Goal: Task Accomplishment & Management: Use online tool/utility

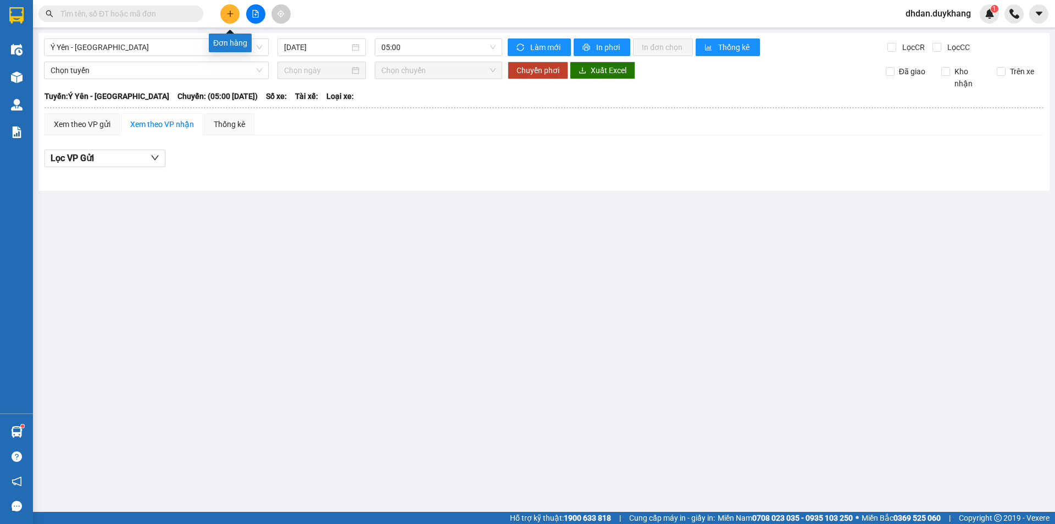
click at [229, 14] on icon "plus" at bounding box center [230, 13] width 6 height 1
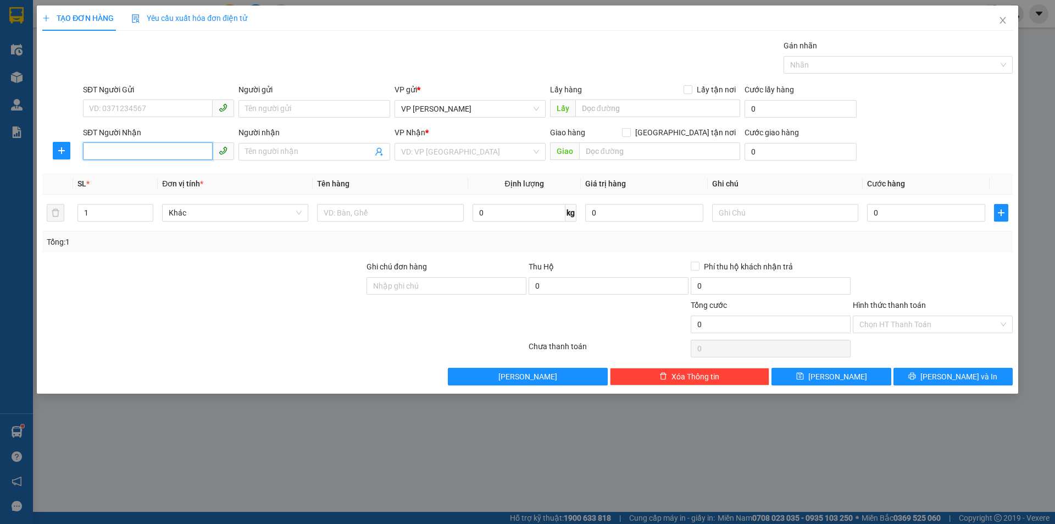
click at [135, 151] on input "SĐT Người Nhận" at bounding box center [148, 151] width 130 height 18
type input "0967999322"
click at [426, 148] on input "search" at bounding box center [466, 151] width 130 height 16
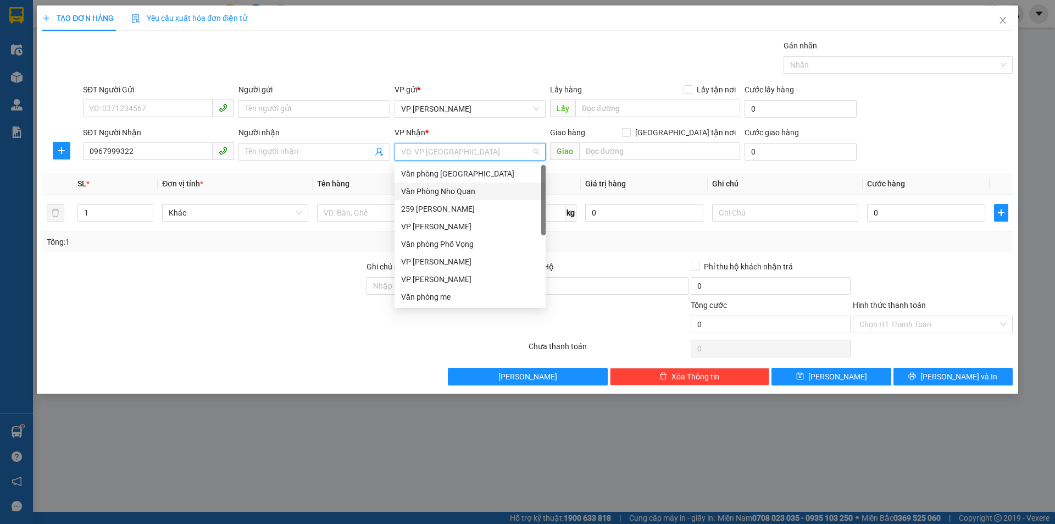
click at [449, 192] on div "Văn Phòng Nho Quan" at bounding box center [470, 191] width 138 height 12
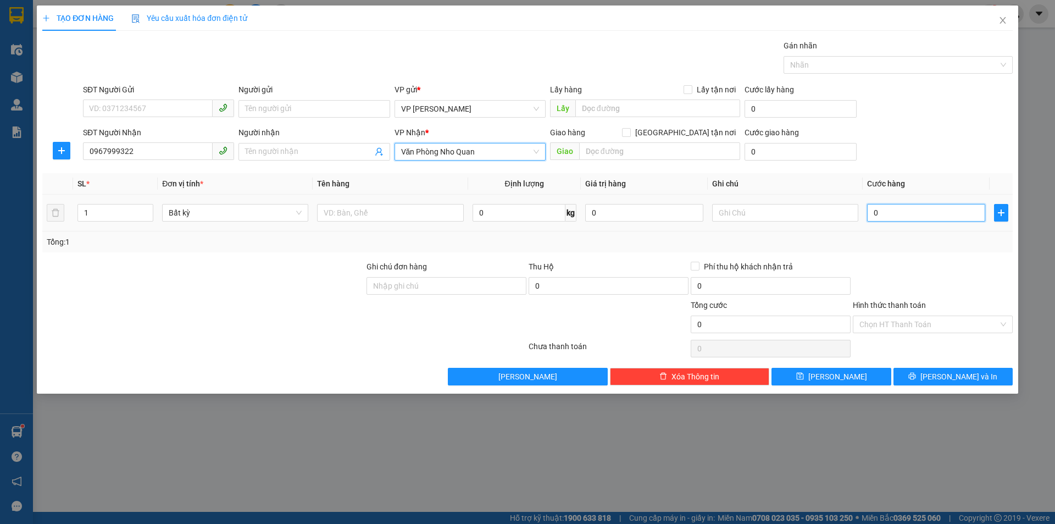
click at [887, 207] on input "0" at bounding box center [926, 213] width 118 height 18
type input "1"
type input "10"
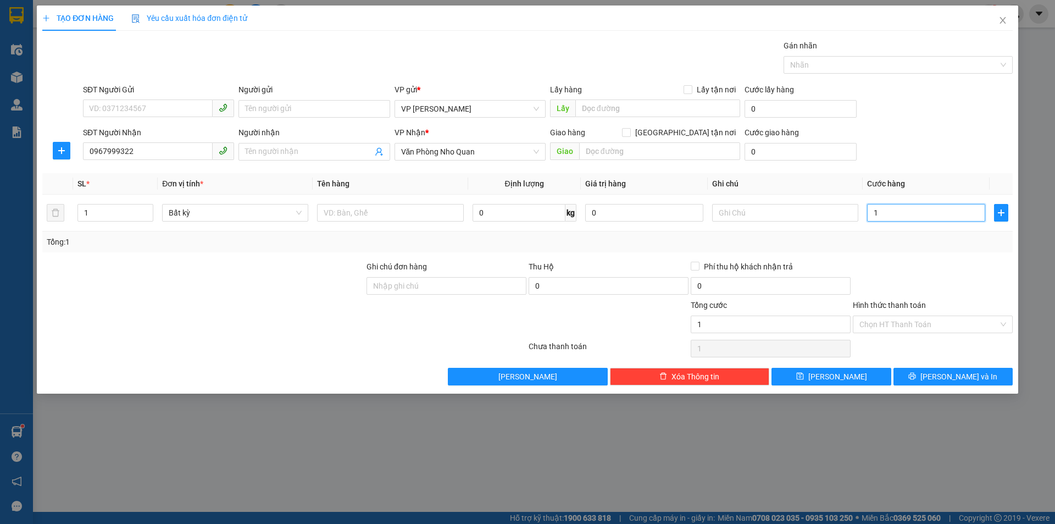
type input "10"
type input "100"
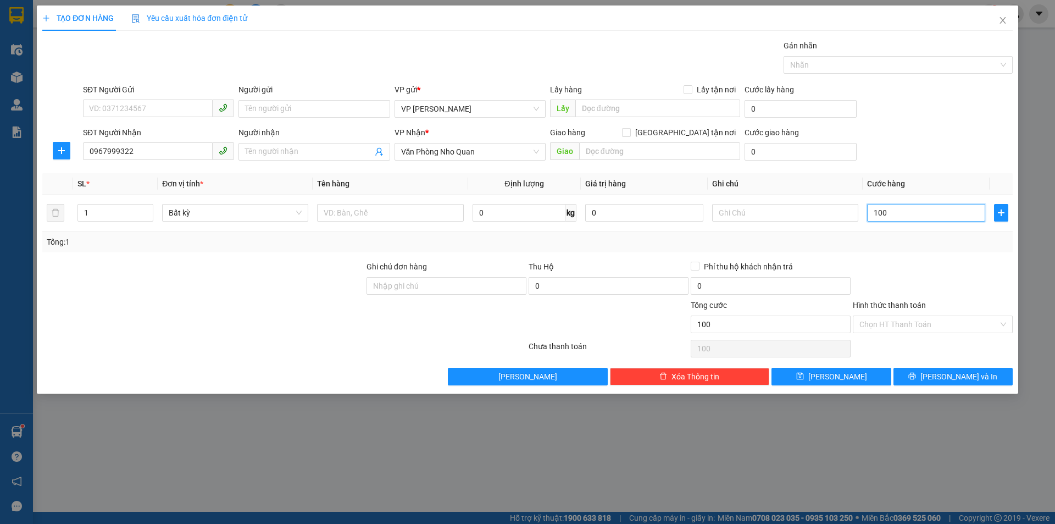
type input "1.000"
type input "10.000"
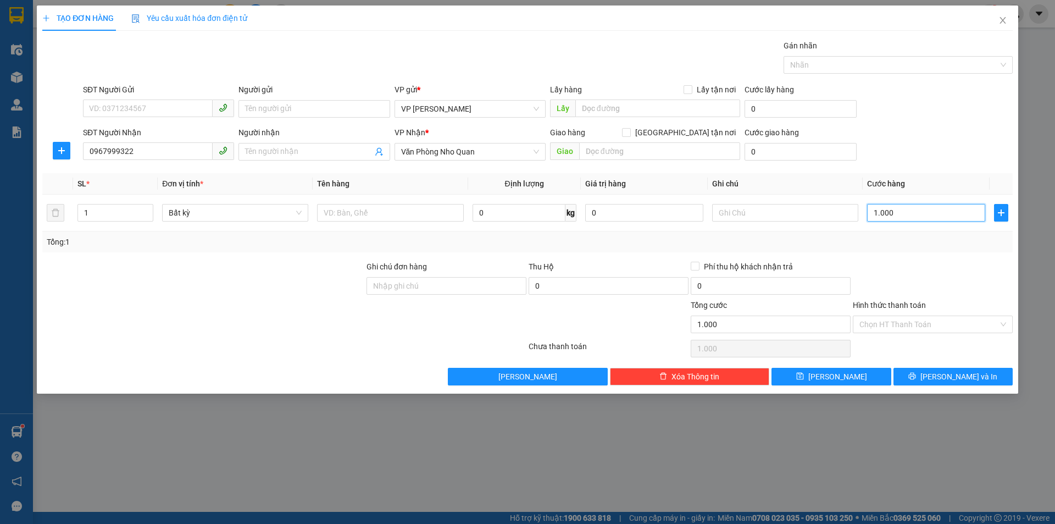
type input "10.000"
type input "100.000"
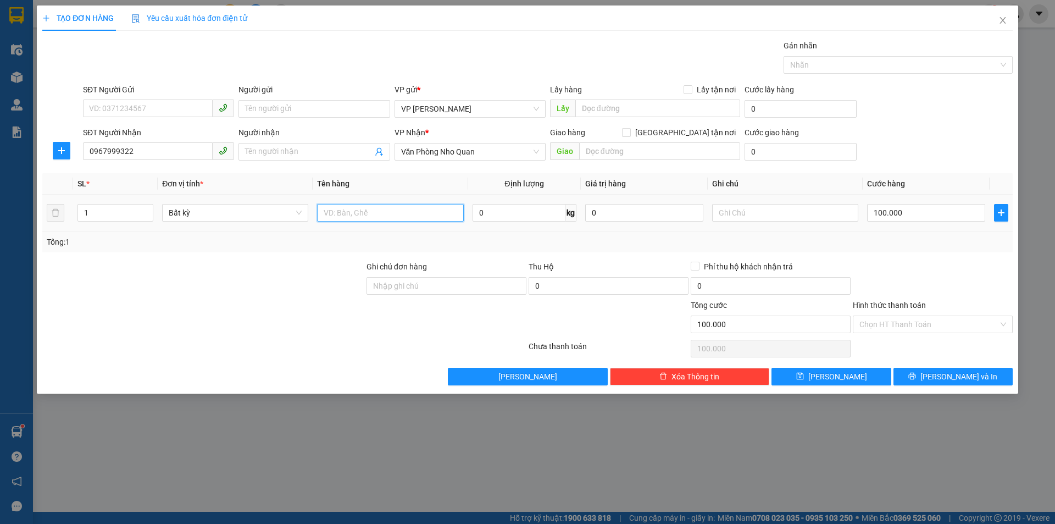
click at [375, 212] on input "text" at bounding box center [390, 213] width 146 height 18
type input "d"
type input "điện thoại"
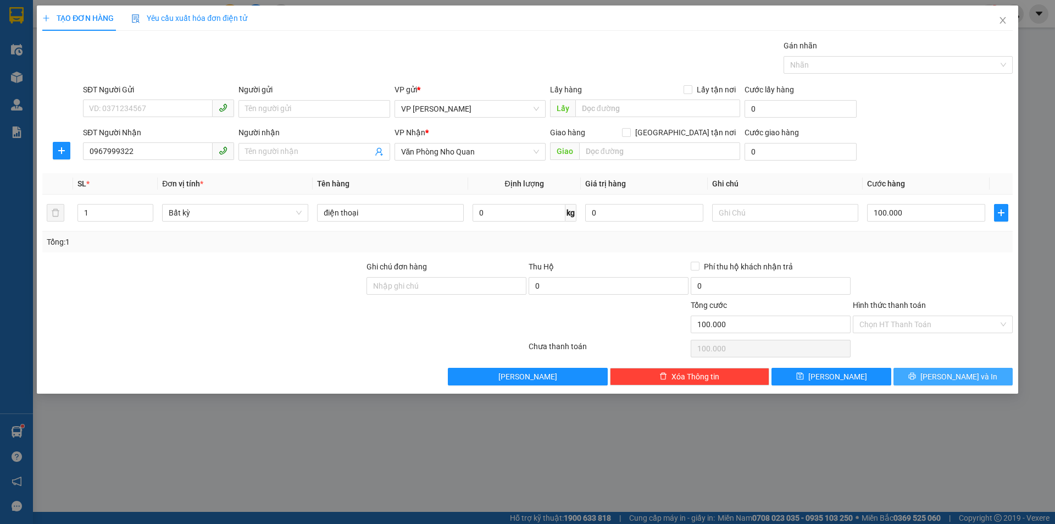
click at [916, 379] on icon "printer" at bounding box center [912, 376] width 8 height 8
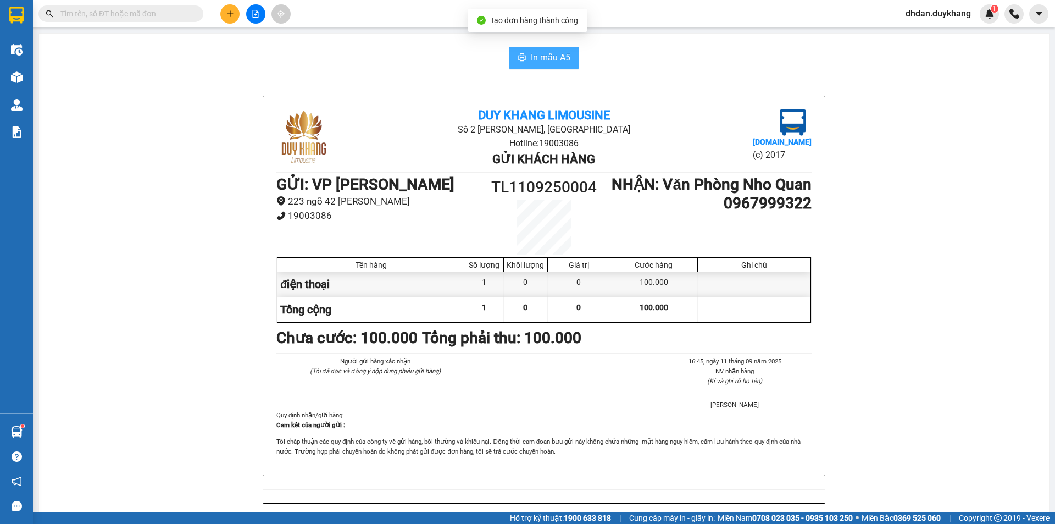
click at [543, 60] on span "In mẫu A5" at bounding box center [551, 58] width 40 height 14
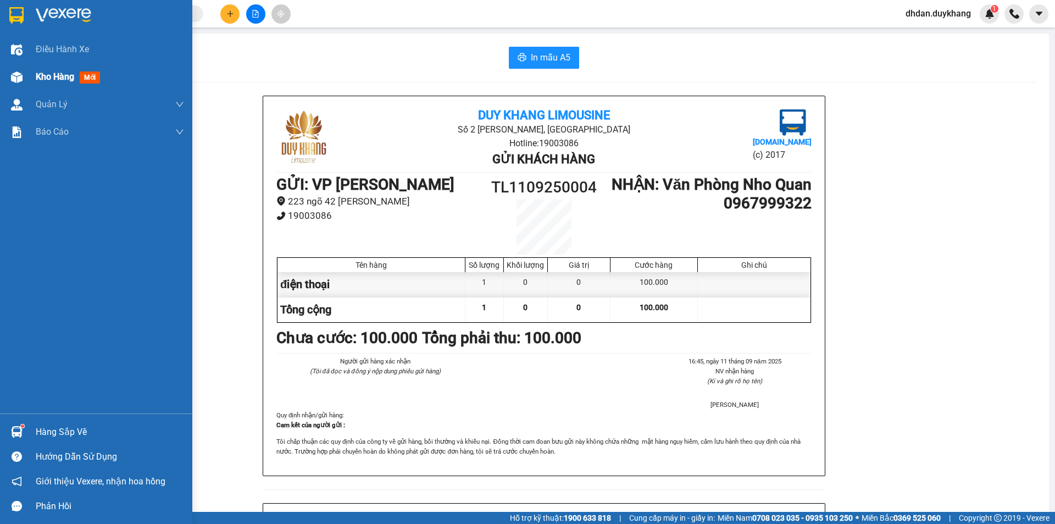
click at [33, 75] on div "Kho hàng mới" at bounding box center [96, 76] width 192 height 27
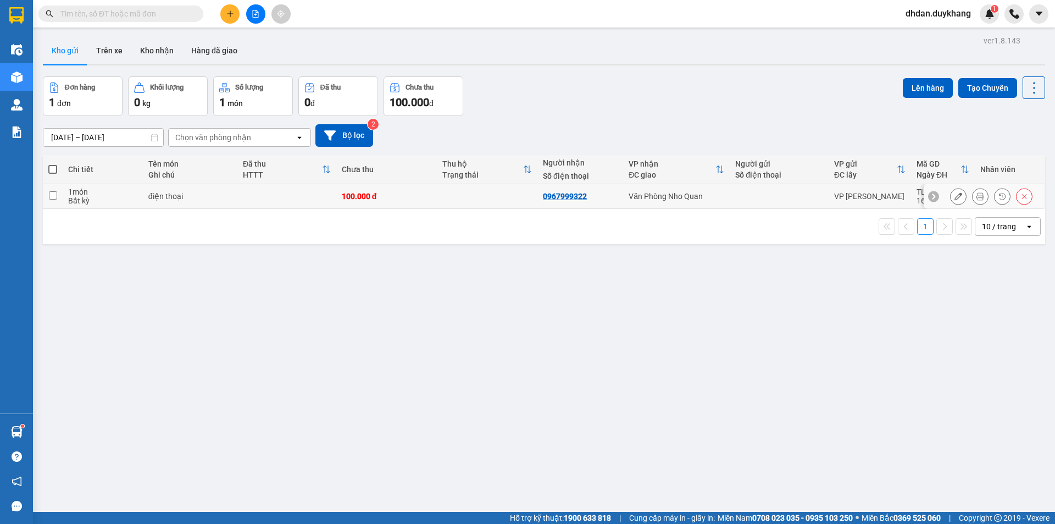
click at [52, 192] on input "checkbox" at bounding box center [53, 195] width 8 height 8
checkbox input "true"
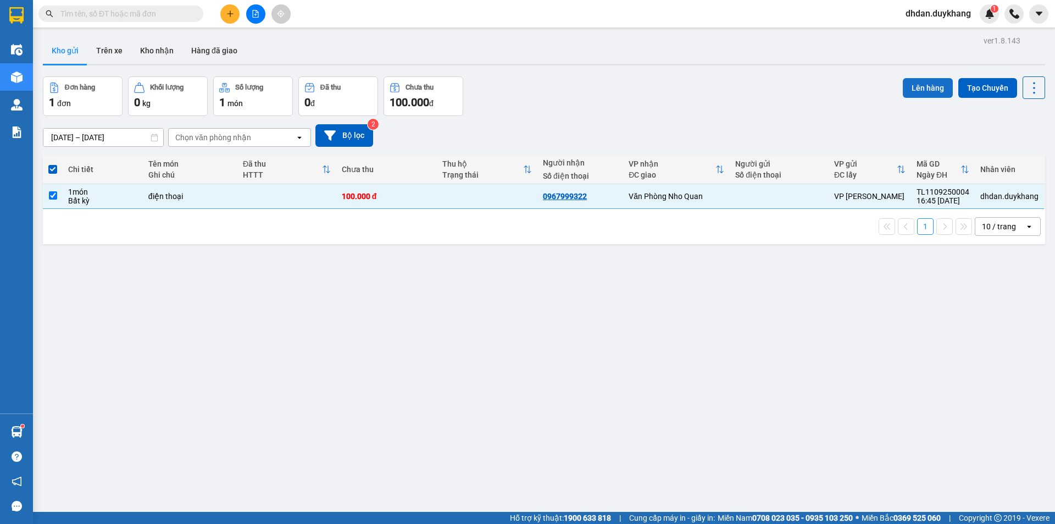
click at [913, 89] on button "Lên hàng" at bounding box center [928, 88] width 50 height 20
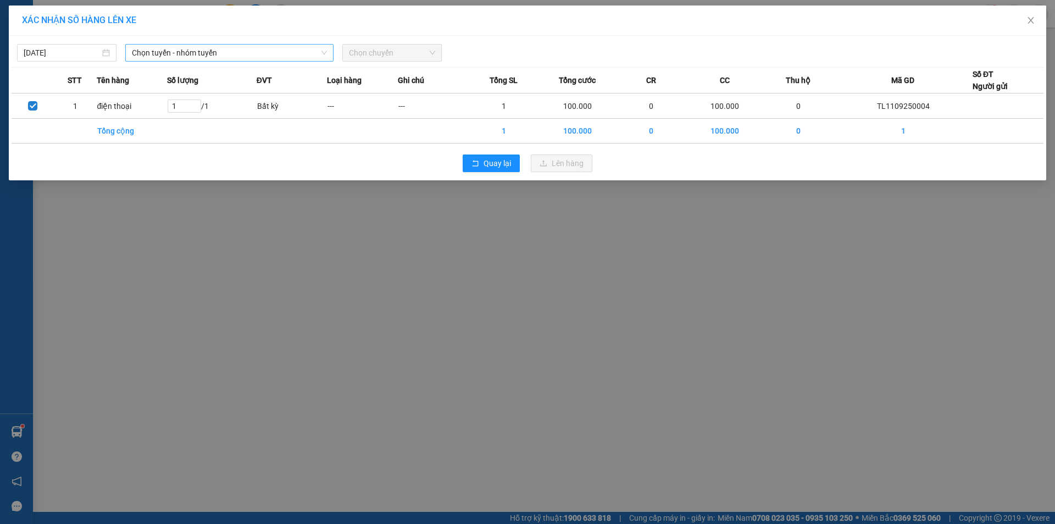
click at [170, 53] on span "Chọn tuyến - nhóm tuyến" at bounding box center [229, 53] width 195 height 16
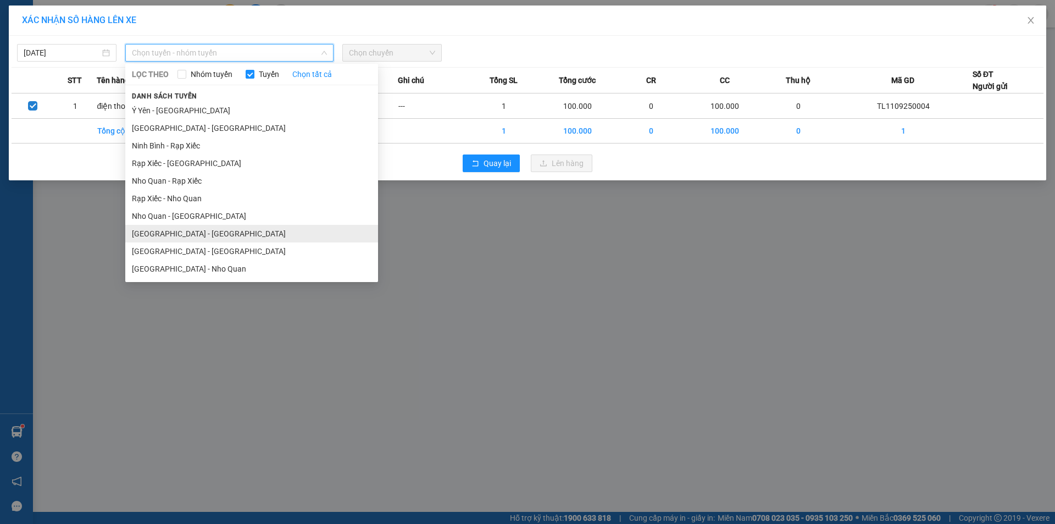
click at [203, 228] on li "[GEOGRAPHIC_DATA] - [GEOGRAPHIC_DATA]" at bounding box center [251, 234] width 253 height 18
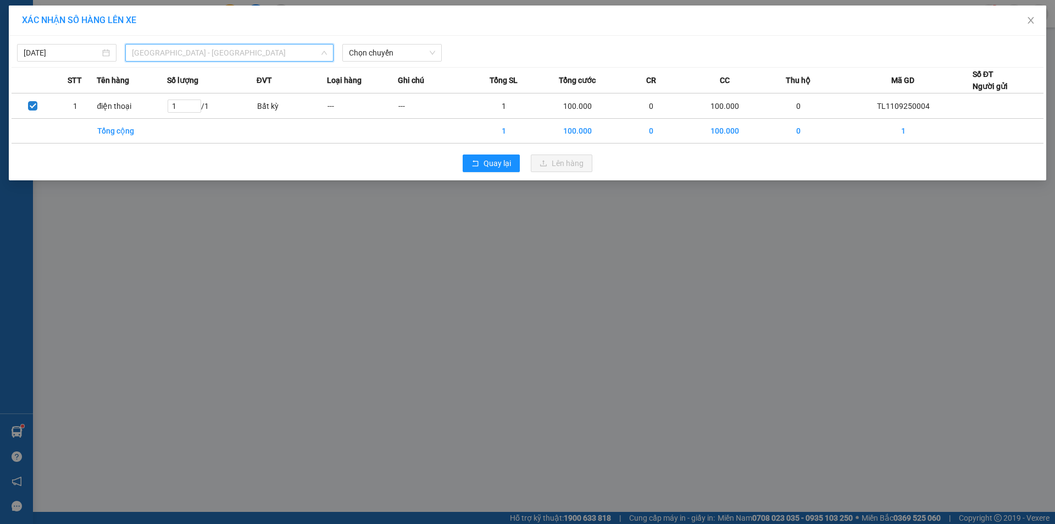
click at [202, 54] on span "[GEOGRAPHIC_DATA] - [GEOGRAPHIC_DATA]" at bounding box center [229, 53] width 195 height 16
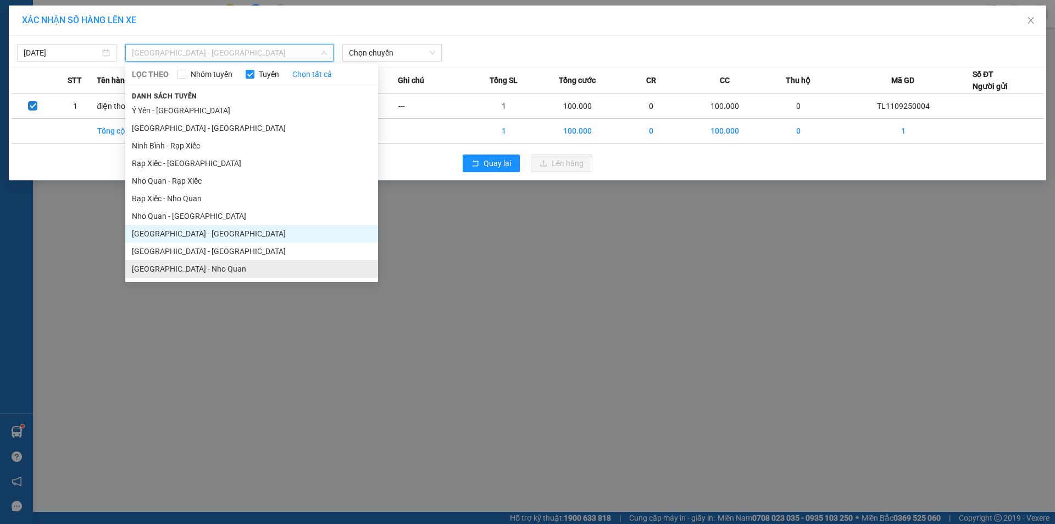
click at [221, 268] on li "[GEOGRAPHIC_DATA] - Nho Quan" at bounding box center [251, 269] width 253 height 18
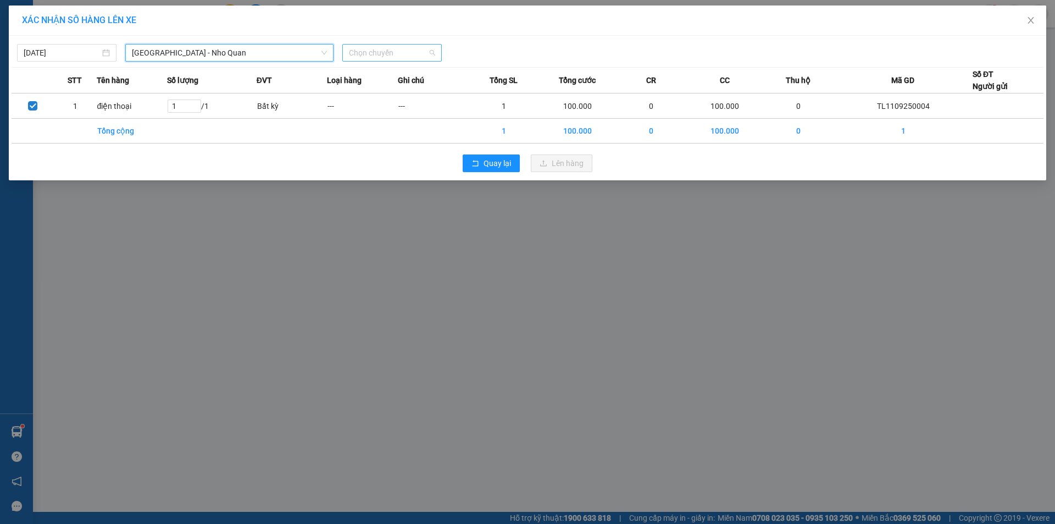
click at [392, 53] on span "Chọn chuyến" at bounding box center [392, 53] width 86 height 16
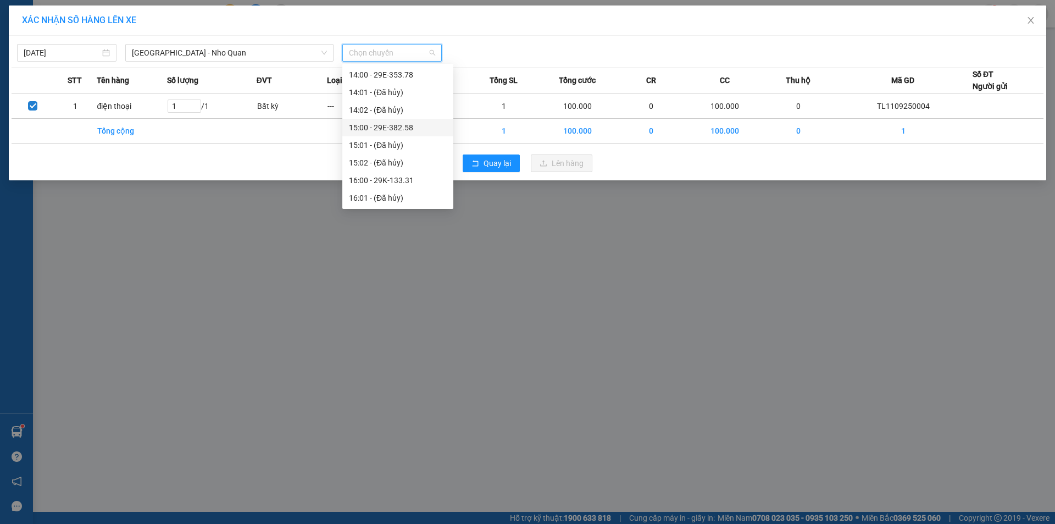
scroll to position [495, 0]
click at [401, 183] on div "17:00 - 29H-985.77" at bounding box center [398, 178] width 98 height 12
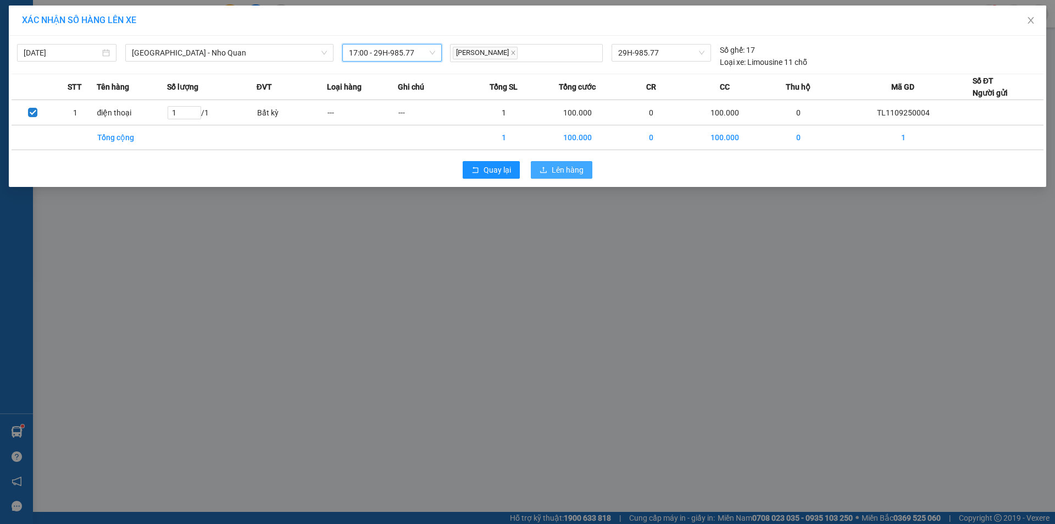
click at [549, 167] on button "Lên hàng" at bounding box center [562, 170] width 62 height 18
